Goal: Navigation & Orientation: Find specific page/section

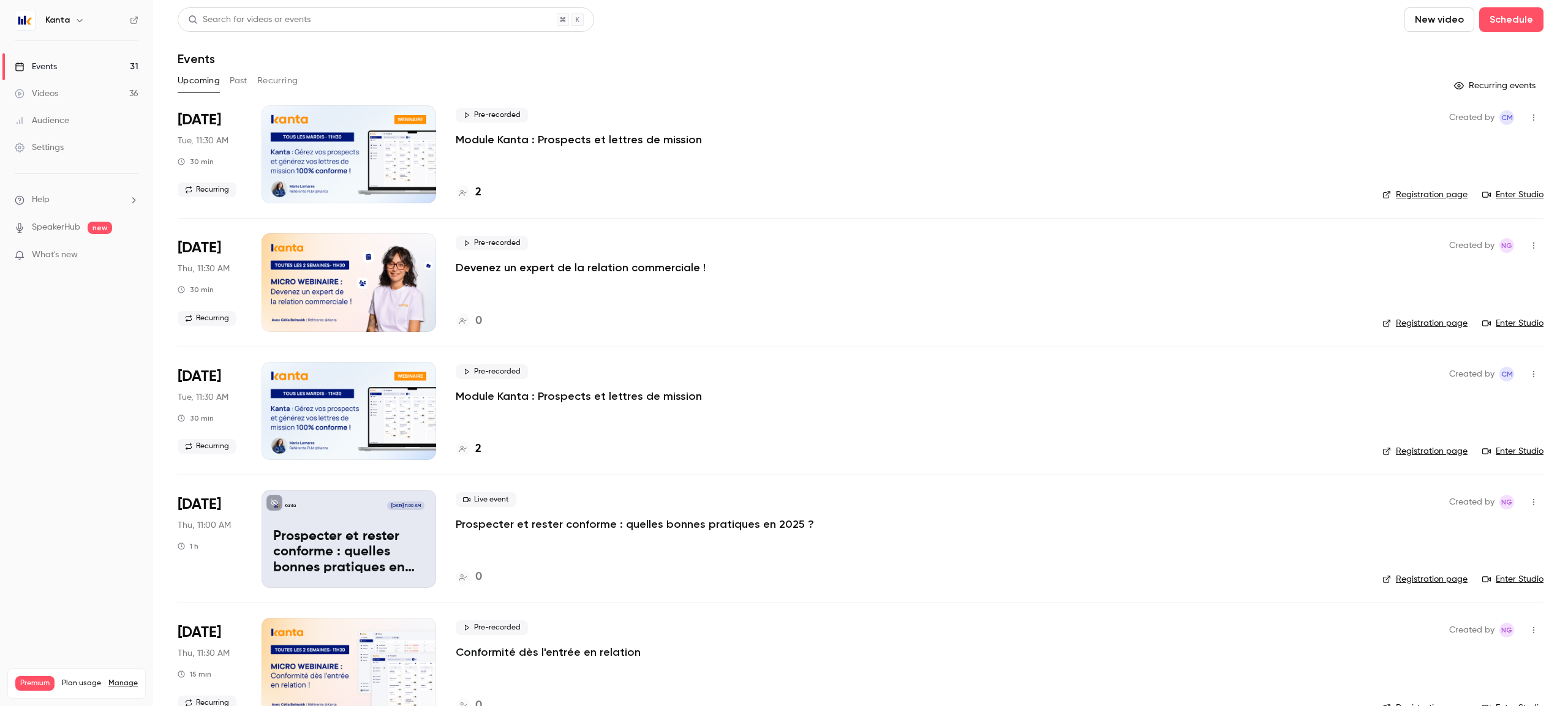
click at [661, 37] on header "Search for videos or events New video Schedule Events" at bounding box center [860, 36] width 1365 height 59
